Goal: Task Accomplishment & Management: Manage account settings

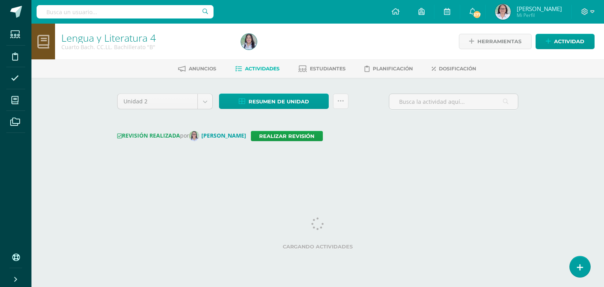
select select "Unidad 3"
select select "Unidad 2"
select select "Unidad 1"
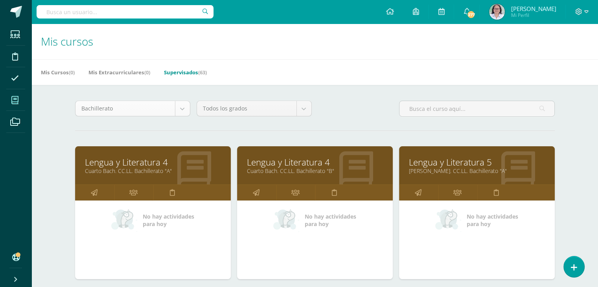
click at [184, 107] on body "Estudiantes Disciplina Asistencia Mis cursos Archivos Soporte Ayuda Reportar un…" at bounding box center [299, 244] width 598 height 489
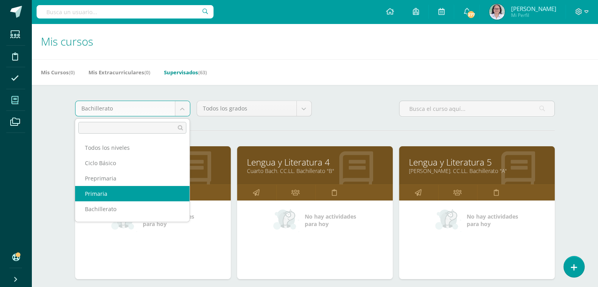
select select "6"
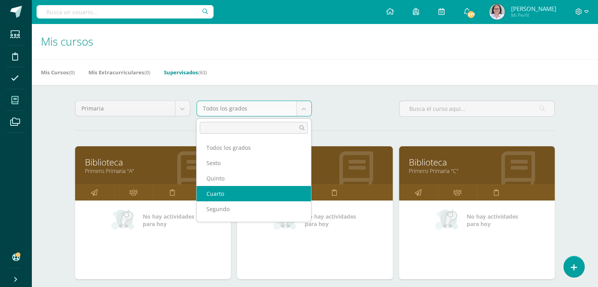
select select "15"
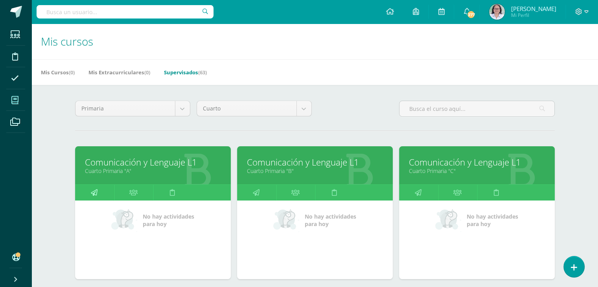
click at [95, 193] on icon at bounding box center [94, 192] width 7 height 15
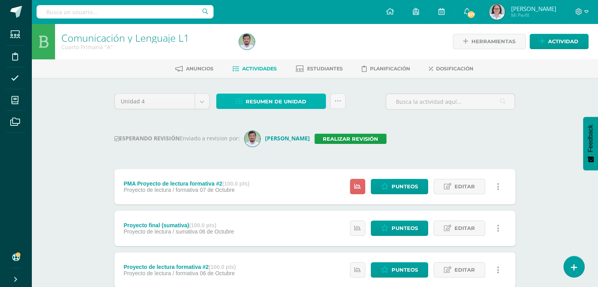
click at [267, 99] on span "Resumen de unidad" at bounding box center [276, 101] width 61 height 15
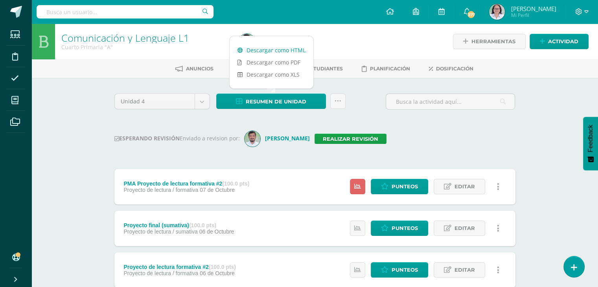
click at [269, 48] on link "Descargar como HTML" at bounding box center [272, 50] width 84 height 12
click at [344, 140] on link "Realizar revisión" at bounding box center [351, 139] width 72 height 10
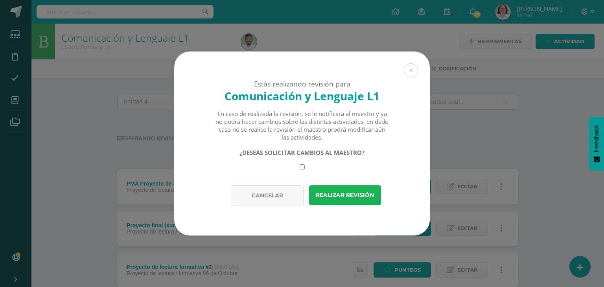
click at [334, 197] on button "Realizar revisión" at bounding box center [345, 195] width 72 height 20
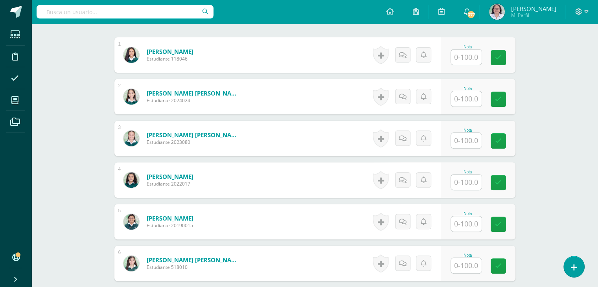
scroll to position [236, 0]
click at [462, 139] on input "text" at bounding box center [470, 140] width 31 height 16
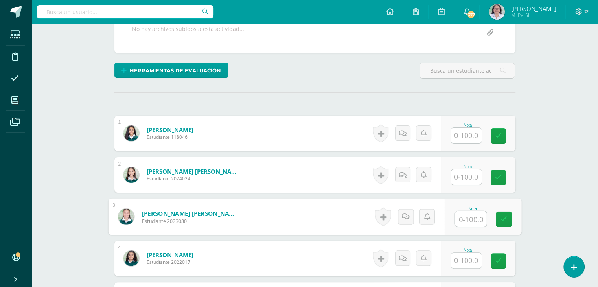
scroll to position [0, 0]
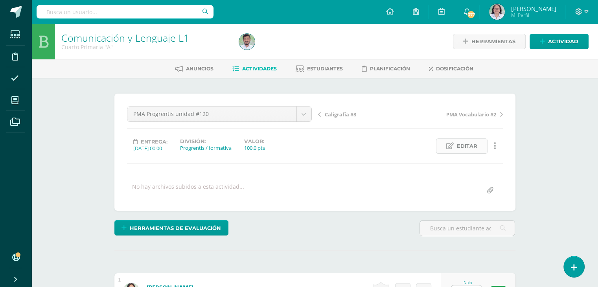
click at [476, 147] on span "Editar" at bounding box center [467, 146] width 20 height 15
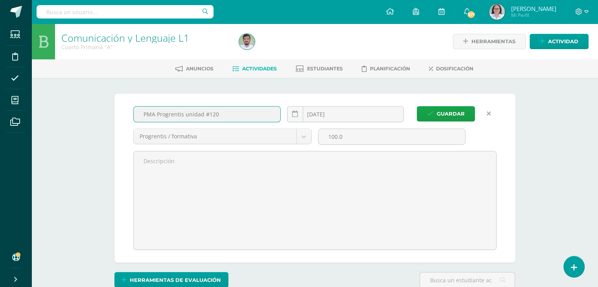
click at [208, 115] on input "PMA Progrentis unidad #120" at bounding box center [207, 114] width 147 height 15
click at [210, 114] on input "PMA Progrentis unidad #120" at bounding box center [207, 114] width 147 height 15
type input "PMA Progrentis unidad #20"
click at [458, 116] on span "Guardar" at bounding box center [451, 114] width 28 height 15
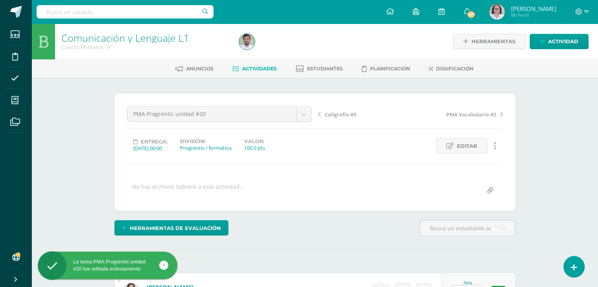
scroll to position [157, 0]
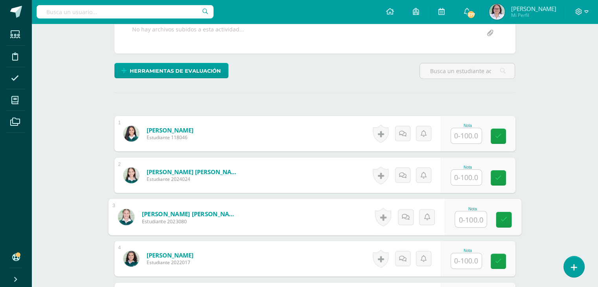
click at [471, 217] on input "text" at bounding box center [470, 220] width 31 height 16
type input "60"
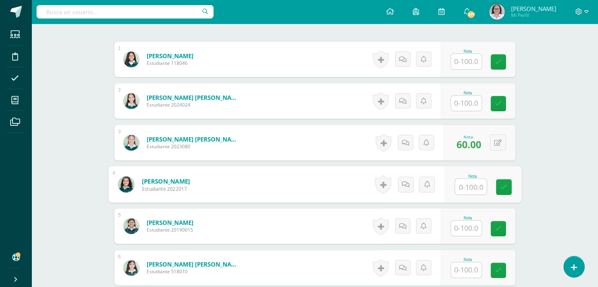
scroll to position [236, 0]
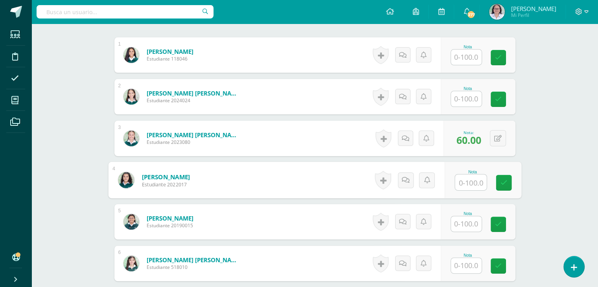
click at [468, 182] on input "text" at bounding box center [470, 183] width 31 height 16
type input "81"
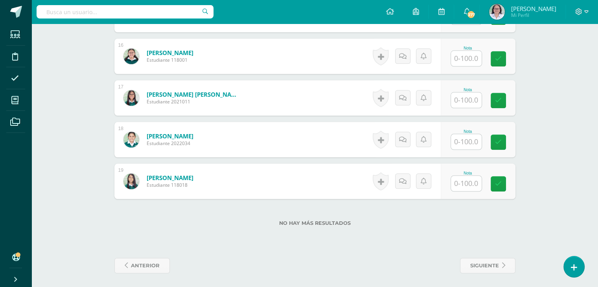
scroll to position [862, 0]
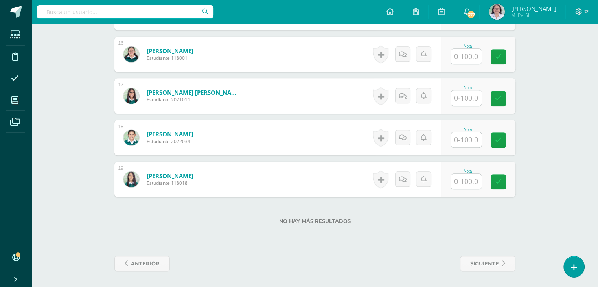
click at [470, 184] on input "text" at bounding box center [466, 181] width 31 height 15
type input "85"
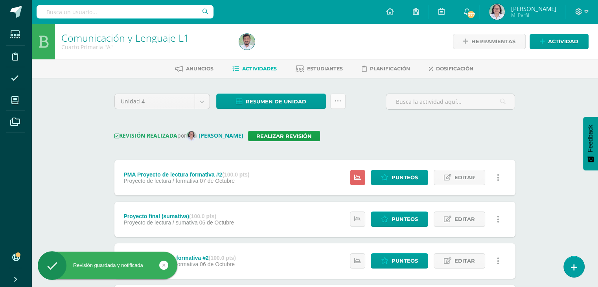
click at [340, 105] on link at bounding box center [337, 101] width 15 height 15
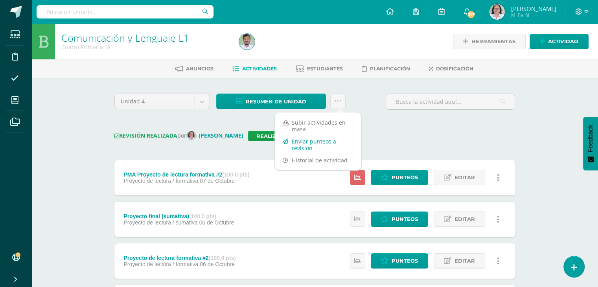
click at [300, 148] on link "Enviar punteos a revision" at bounding box center [318, 144] width 86 height 19
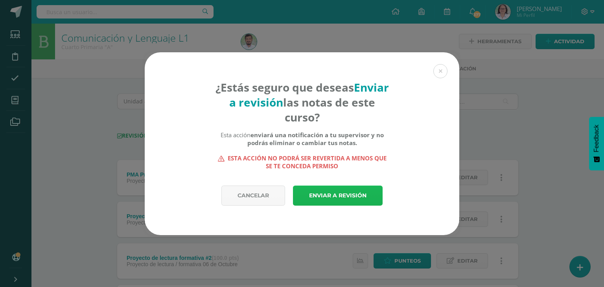
click at [342, 192] on link "Enviar a revisión" at bounding box center [338, 196] width 90 height 20
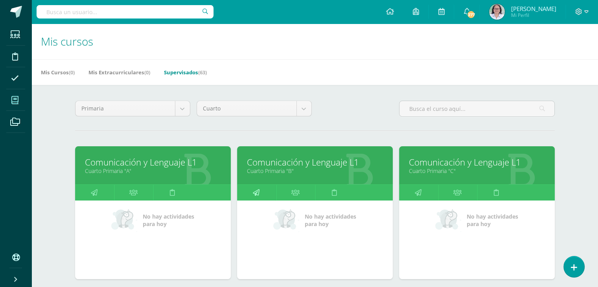
click at [259, 194] on icon at bounding box center [256, 192] width 7 height 15
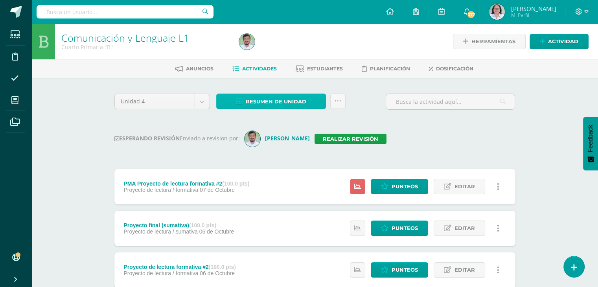
click at [273, 100] on span "Resumen de unidad" at bounding box center [276, 101] width 61 height 15
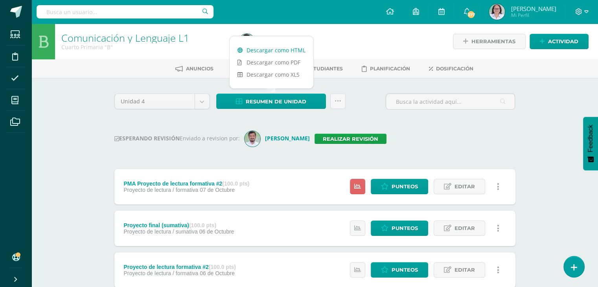
click at [281, 51] on link "Descargar como HTML" at bounding box center [272, 50] width 84 height 12
click at [343, 140] on link "Realizar revisión" at bounding box center [351, 139] width 72 height 10
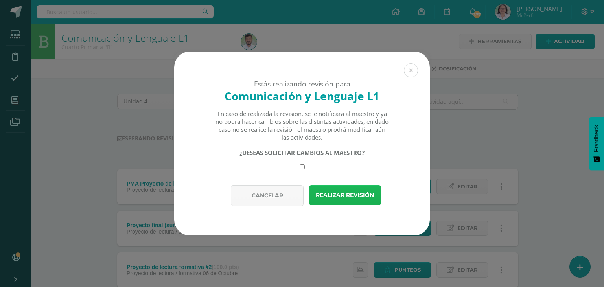
click at [346, 195] on button "Realizar revisión" at bounding box center [345, 195] width 72 height 20
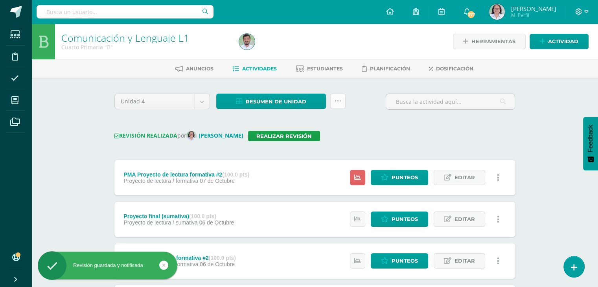
click at [338, 105] on link at bounding box center [337, 101] width 15 height 15
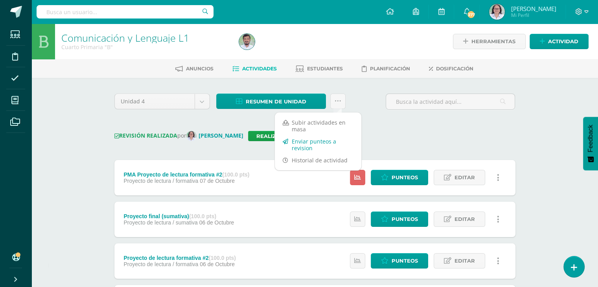
click at [307, 143] on link "Enviar punteos a revision" at bounding box center [318, 144] width 86 height 19
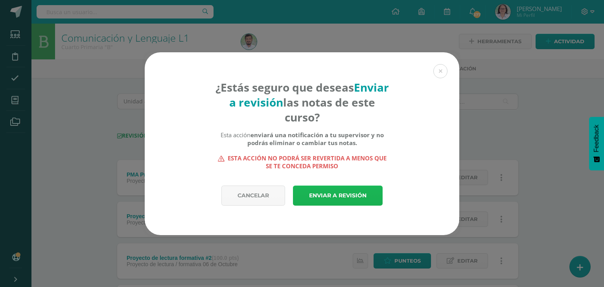
click at [340, 197] on link "Enviar a revisión" at bounding box center [338, 196] width 90 height 20
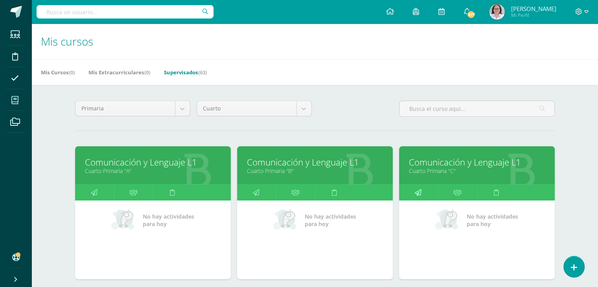
click at [418, 194] on icon at bounding box center [418, 192] width 7 height 15
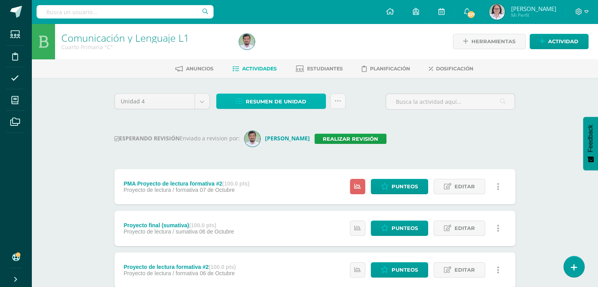
click at [264, 104] on span "Resumen de unidad" at bounding box center [276, 101] width 61 height 15
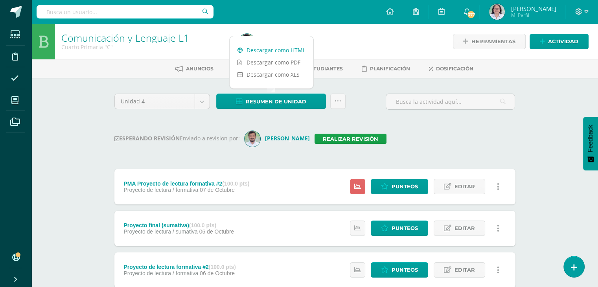
click at [274, 51] on link "Descargar como HTML" at bounding box center [272, 50] width 84 height 12
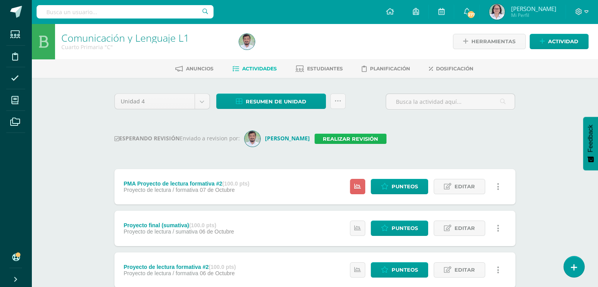
click at [343, 138] on link "Realizar revisión" at bounding box center [351, 139] width 72 height 10
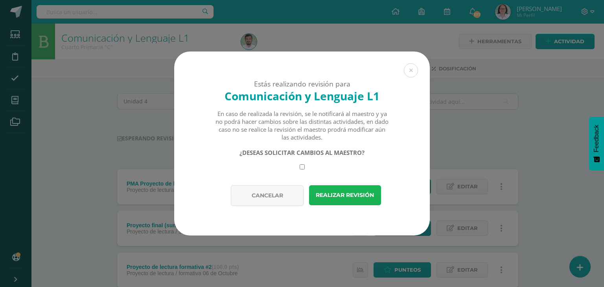
click at [335, 197] on button "Realizar revisión" at bounding box center [345, 195] width 72 height 20
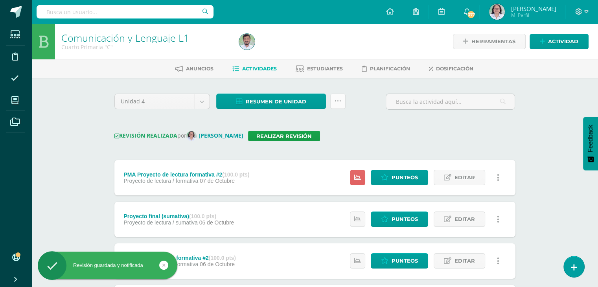
click at [337, 101] on icon at bounding box center [338, 101] width 7 height 7
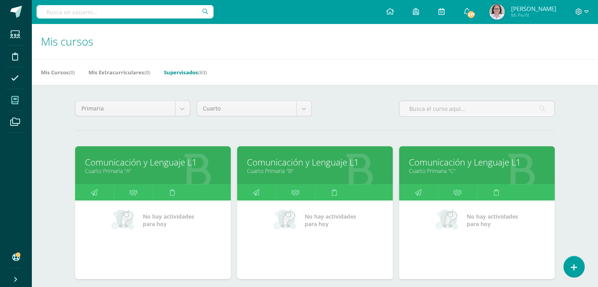
click at [302, 117] on div "Cuarto Todos los grados Sexto Quinto Cuarto Segundo Primero Tercero" at bounding box center [253, 112] width 121 height 22
click at [303, 108] on body "Estudiantes Disciplina Asistencia Mis cursos Archivos Soporte Ayuda Reportar un…" at bounding box center [299, 172] width 598 height 344
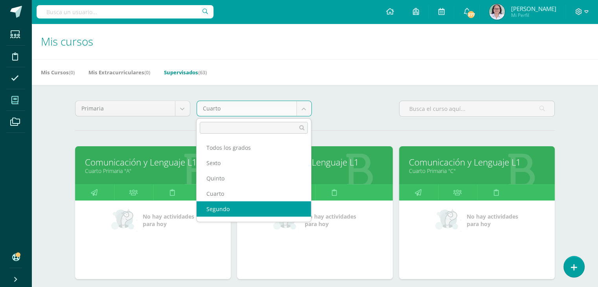
scroll to position [25, 0]
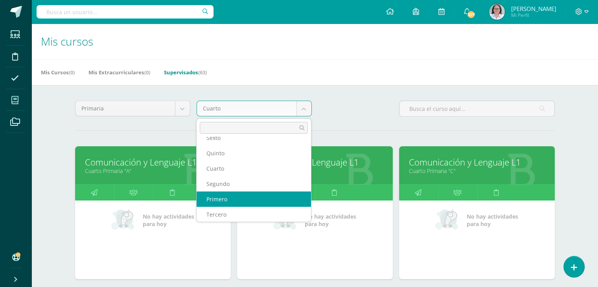
select select "12"
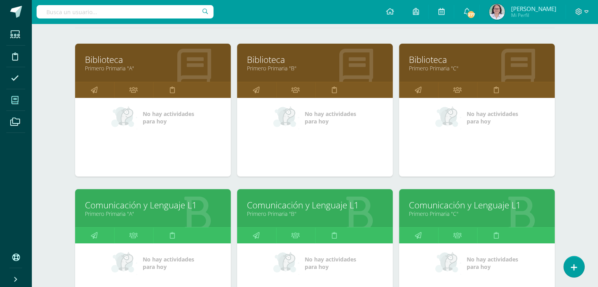
scroll to position [202, 0]
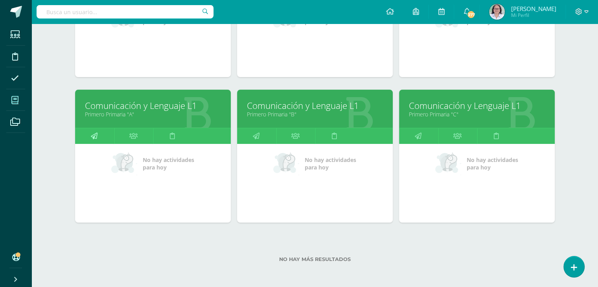
click at [92, 134] on icon at bounding box center [94, 135] width 7 height 15
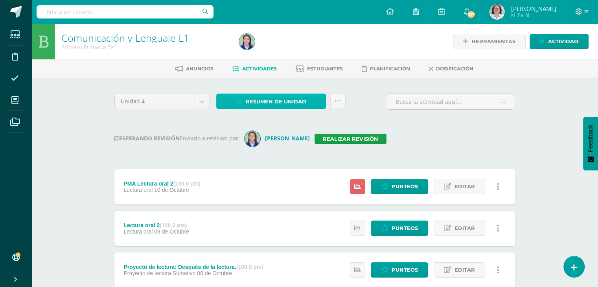
click at [269, 103] on span "Resumen de unidad" at bounding box center [276, 101] width 61 height 15
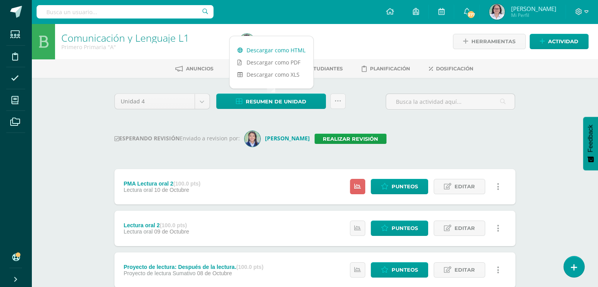
click at [280, 51] on link "Descargar como HTML" at bounding box center [272, 50] width 84 height 12
